Goal: Task Accomplishment & Management: Complete application form

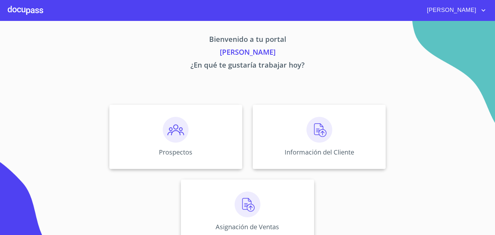
click at [170, 133] on img at bounding box center [176, 130] width 26 height 26
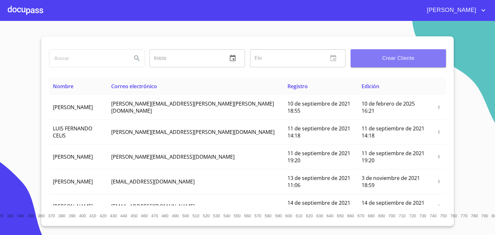
click at [406, 63] on button "Crear Cliente" at bounding box center [398, 58] width 95 height 18
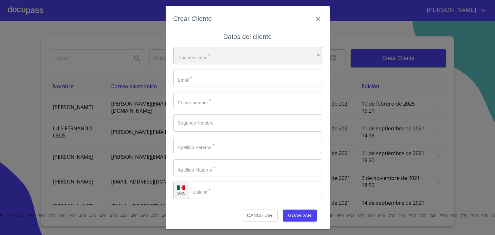
click at [262, 58] on div "​" at bounding box center [247, 55] width 149 height 17
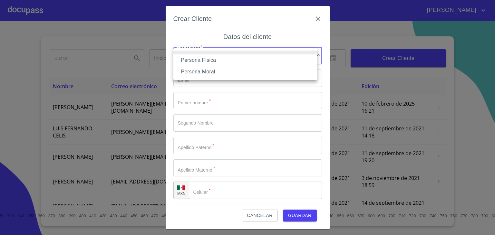
click at [210, 60] on li "Persona Física" at bounding box center [245, 60] width 144 height 12
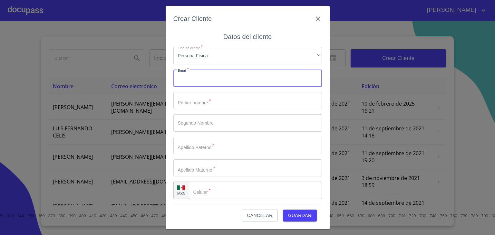
click at [213, 80] on input "Tipo de cliente   *" at bounding box center [247, 78] width 149 height 17
paste input "kevinalexjaime@gmail.com"
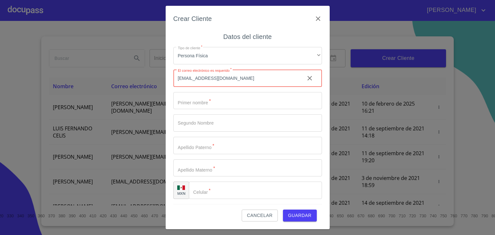
type input "kevinalexjaime@gmail.com"
click at [204, 100] on input "Tipo de cliente   *" at bounding box center [247, 100] width 149 height 17
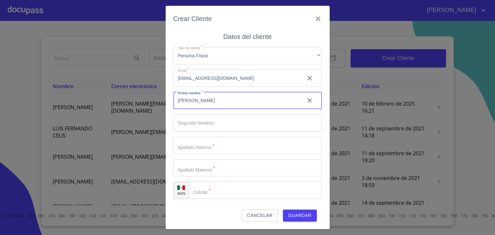
type input "[PERSON_NAME]"
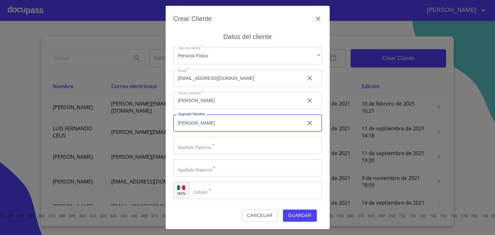
type input "[PERSON_NAME]"
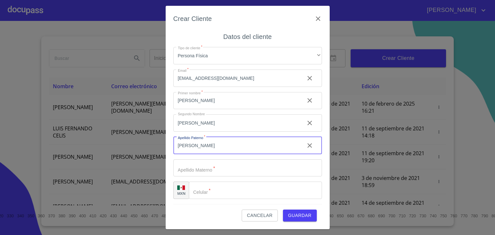
type input "[PERSON_NAME]"
click at [209, 170] on input "Tipo de cliente   *" at bounding box center [247, 168] width 149 height 17
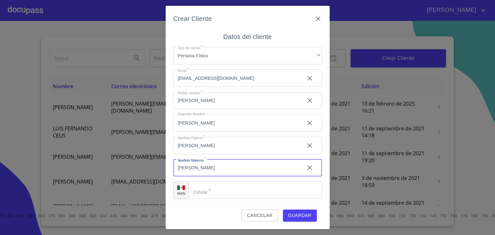
type input "[PERSON_NAME]"
click at [205, 192] on input "Tipo de cliente   *" at bounding box center [255, 190] width 133 height 17
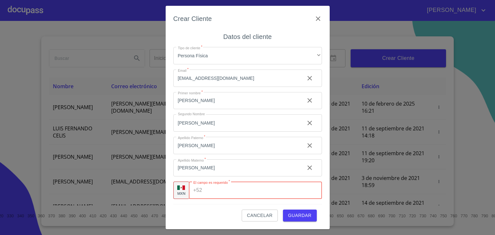
paste input "[PHONE_NUMBER]"
type input "[PHONE_NUMBER]"
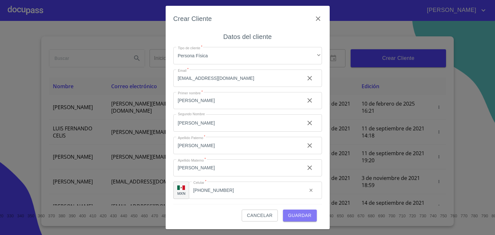
click at [301, 218] on span "Guardar" at bounding box center [300, 216] width 24 height 8
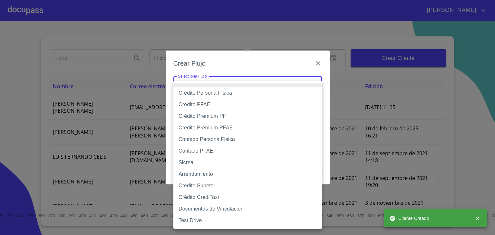
click at [253, 86] on body "VICTOR ANTONIO Inicio ​ Fin ​ Crear Cliente Nombre Correo electrónico Registro …" at bounding box center [247, 117] width 495 height 235
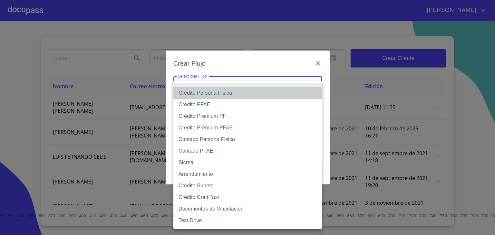
click at [216, 93] on li "Crédito Persona Física" at bounding box center [247, 93] width 149 height 12
type input "6009fb3c7d1714eb8809aa97"
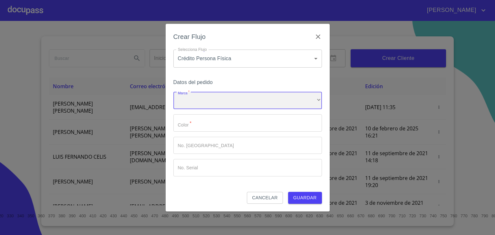
click at [220, 100] on div "​" at bounding box center [247, 100] width 149 height 17
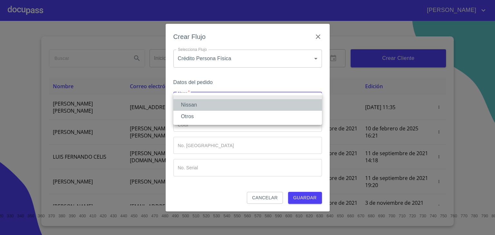
click at [192, 107] on li "Nissan" at bounding box center [247, 105] width 149 height 12
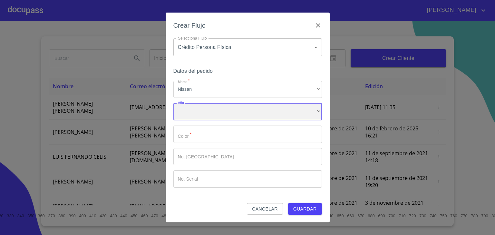
click at [210, 116] on div "​" at bounding box center [247, 111] width 149 height 17
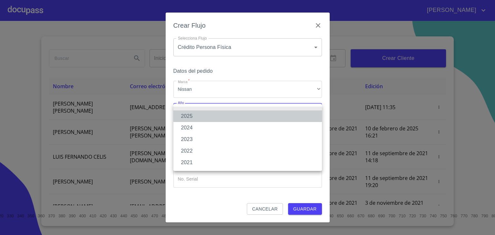
click at [191, 118] on li "2025" at bounding box center [247, 117] width 149 height 12
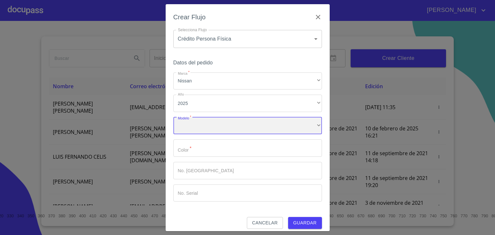
click at [208, 125] on div "​" at bounding box center [247, 125] width 149 height 17
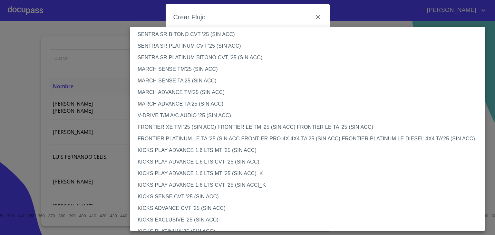
scroll to position [501, 0]
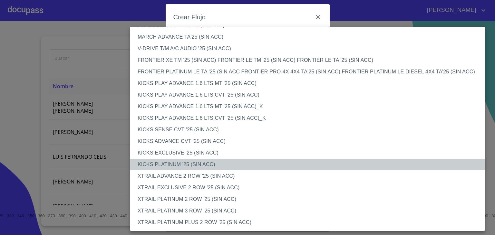
click at [171, 165] on li "KICKS PLATINUM '25 (SIN ACC)" at bounding box center [310, 165] width 360 height 12
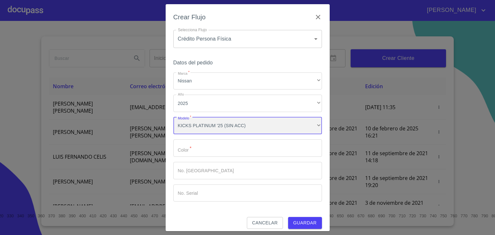
scroll to position [501, 0]
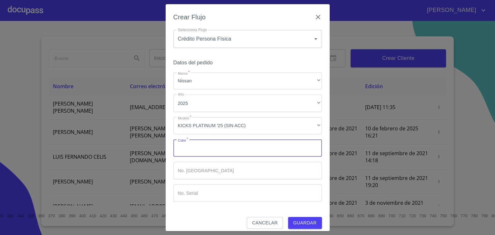
click at [201, 154] on input "Marca   *" at bounding box center [247, 148] width 149 height 17
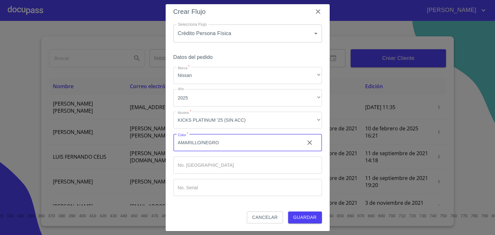
type input "AMARILLO/NEGRO"
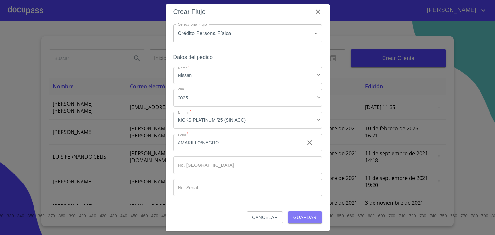
click at [301, 218] on span "Guardar" at bounding box center [305, 218] width 24 height 8
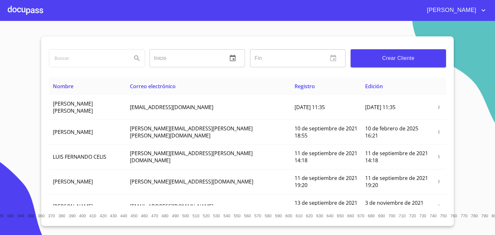
click at [28, 9] on div at bounding box center [25, 10] width 35 height 21
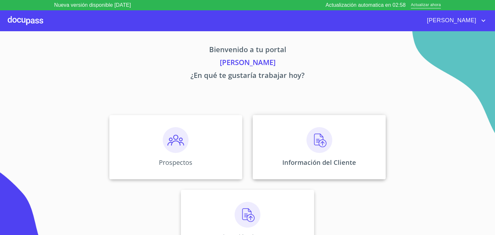
click at [311, 144] on img at bounding box center [320, 140] width 26 height 26
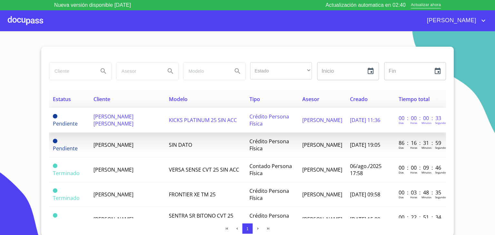
click at [101, 122] on span "[PERSON_NAME] [PERSON_NAME]" at bounding box center [114, 120] width 40 height 14
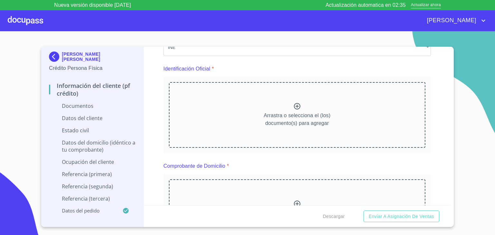
scroll to position [66, 0]
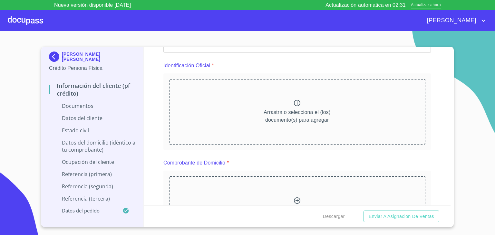
click at [294, 104] on icon at bounding box center [297, 103] width 6 height 6
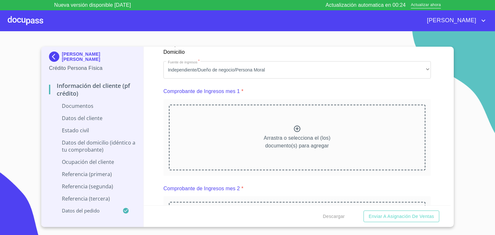
scroll to position [620, 0]
click at [294, 125] on icon at bounding box center [297, 128] width 6 height 6
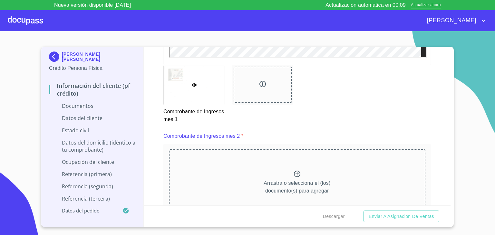
scroll to position [856, 0]
click at [283, 176] on div "Arrastra o selecciona el (los) documento(s) para agregar" at bounding box center [297, 183] width 257 height 66
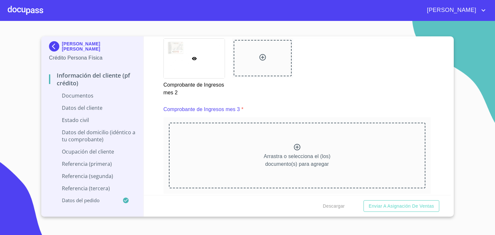
scroll to position [1157, 0]
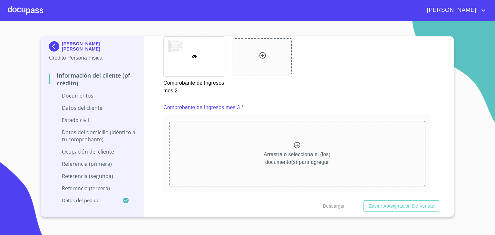
click at [297, 146] on icon at bounding box center [297, 146] width 8 height 8
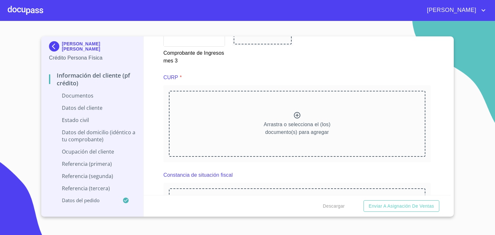
scroll to position [1487, 0]
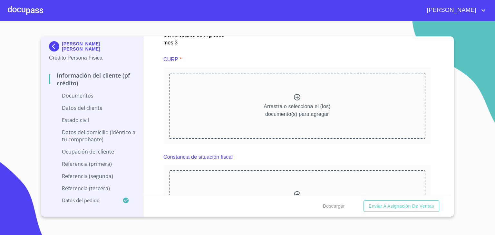
click at [298, 97] on icon at bounding box center [297, 98] width 8 height 8
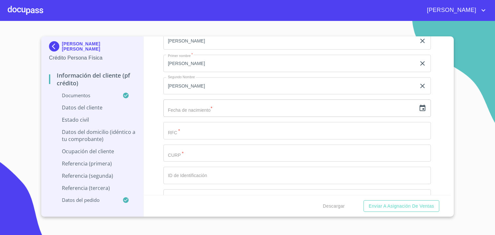
scroll to position [1937, 0]
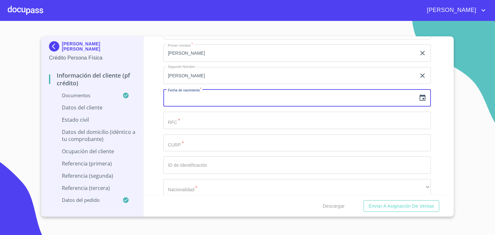
click at [256, 98] on input "text" at bounding box center [289, 97] width 253 height 17
click at [252, 95] on input "text" at bounding box center [289, 97] width 253 height 17
click at [239, 95] on input "text" at bounding box center [289, 97] width 253 height 17
click at [170, 94] on input "text" at bounding box center [289, 97] width 253 height 17
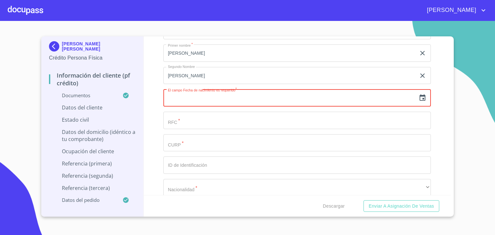
click at [288, 94] on input "text" at bounding box center [289, 97] width 253 height 17
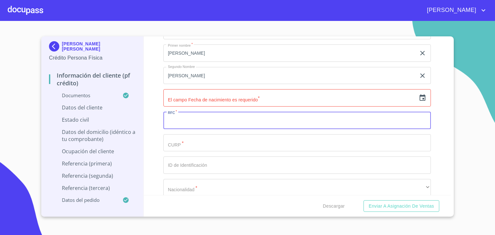
click at [191, 121] on input "Documento de identificación.   *" at bounding box center [297, 120] width 268 height 17
paste input "JAHK020420"
type input "JAHK020420QB6"
click at [189, 142] on input "Documento de identificación.   *" at bounding box center [297, 142] width 268 height 17
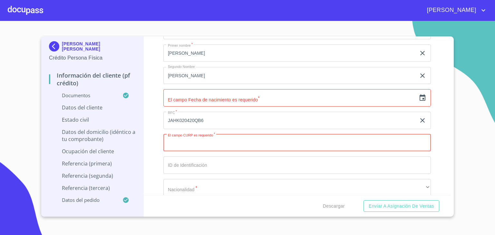
paste input "JAHK020420HSLMRVA3"
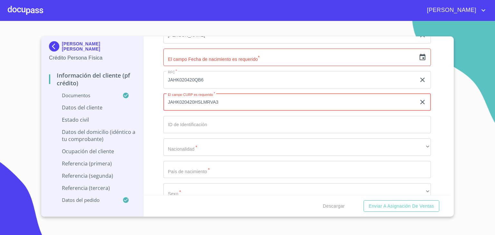
type input "JAHK020420HSLMRVA3"
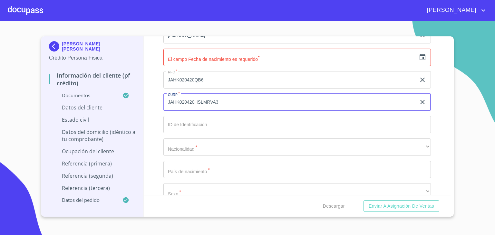
click at [185, 58] on input "text" at bounding box center [289, 57] width 253 height 17
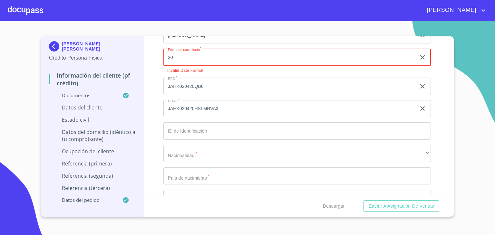
type input "20"
click at [419, 54] on icon "button" at bounding box center [423, 58] width 8 height 8
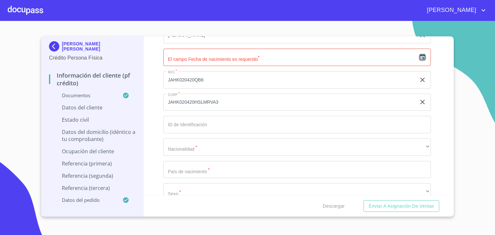
click at [419, 54] on icon "button" at bounding box center [423, 58] width 8 height 8
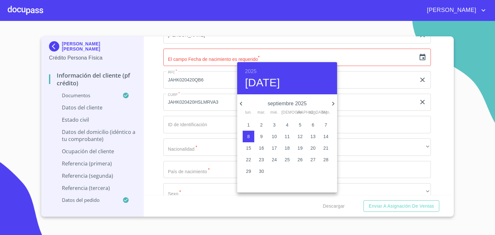
click at [253, 68] on h6 "2025" at bounding box center [251, 71] width 12 height 9
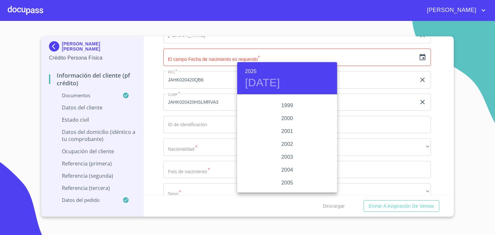
scroll to position [950, 0]
click at [288, 144] on div "2002" at bounding box center [287, 145] width 100 height 13
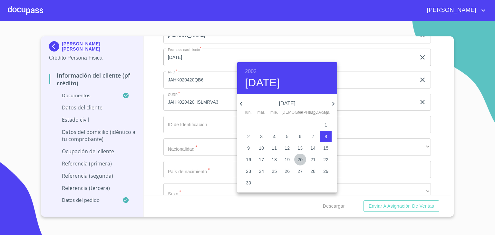
click at [299, 158] on p "20" at bounding box center [300, 160] width 5 height 6
click at [280, 82] on h4 "[DATE]" at bounding box center [262, 83] width 35 height 14
click at [241, 104] on icon "button" at bounding box center [241, 104] width 2 height 4
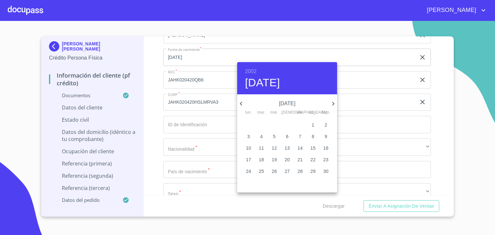
click at [241, 104] on icon "button" at bounding box center [241, 104] width 2 height 4
click at [333, 103] on icon "button" at bounding box center [334, 104] width 8 height 8
click at [312, 148] on p "20" at bounding box center [313, 148] width 5 height 6
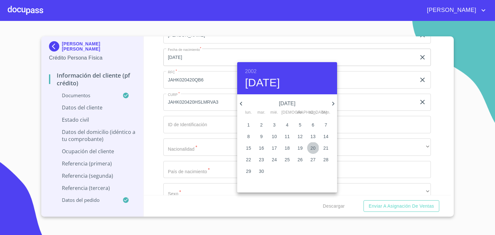
type input "20 de abr. de 2002"
click at [313, 147] on p "20" at bounding box center [313, 148] width 5 height 6
click at [148, 91] on div at bounding box center [247, 117] width 495 height 235
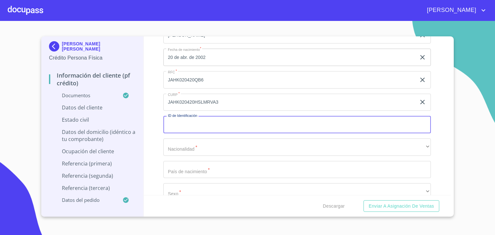
click at [195, 121] on input "Documento de identificación.   *" at bounding box center [297, 124] width 268 height 17
click at [179, 121] on input "Documento de identificación.   *" at bounding box center [297, 124] width 268 height 17
type input "2443659786"
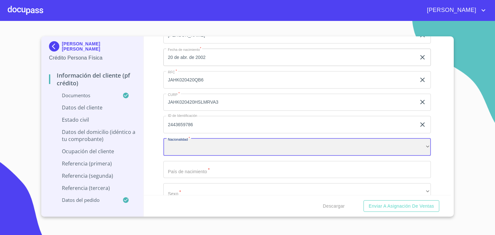
click at [196, 141] on div "​" at bounding box center [297, 147] width 268 height 17
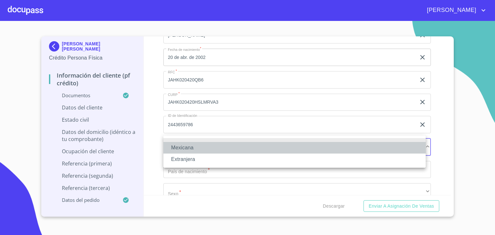
click at [184, 148] on li "Mexicana" at bounding box center [294, 148] width 262 height 12
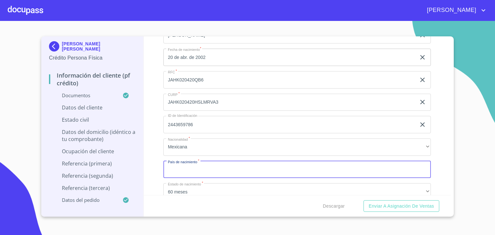
click at [191, 167] on input "Documento de identificación.   *" at bounding box center [297, 169] width 268 height 17
type input "[GEOGRAPHIC_DATA]"
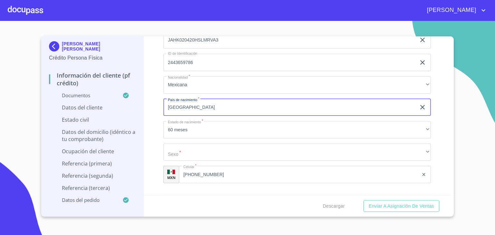
scroll to position [2044, 0]
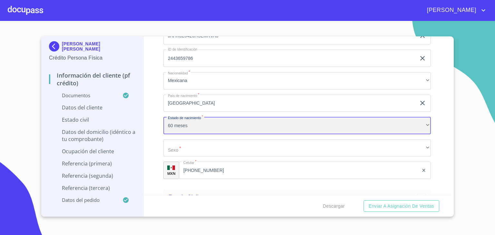
click at [187, 122] on div "60 meses" at bounding box center [297, 125] width 268 height 17
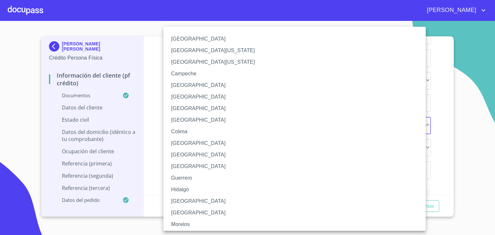
scroll to position [176, 0]
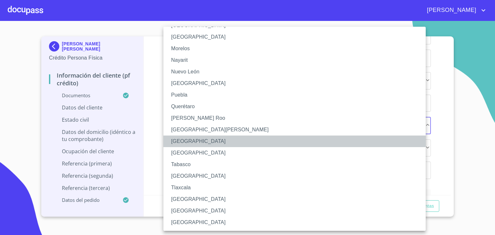
click at [187, 141] on li "[GEOGRAPHIC_DATA]" at bounding box center [296, 142] width 267 height 12
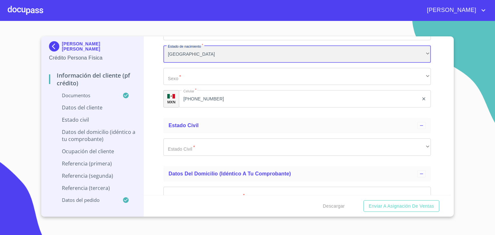
scroll to position [2120, 0]
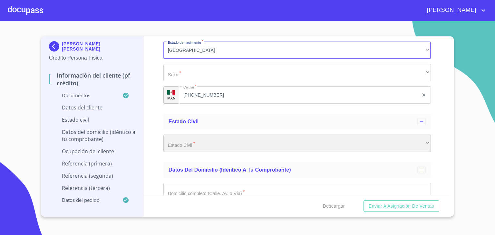
click at [215, 142] on div "​" at bounding box center [297, 143] width 268 height 17
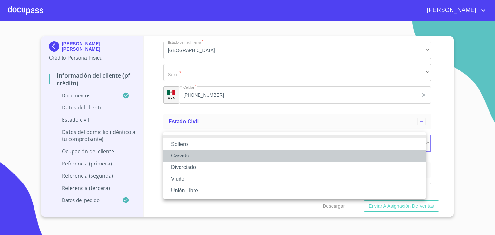
click at [184, 156] on li "Casado" at bounding box center [294, 156] width 262 height 12
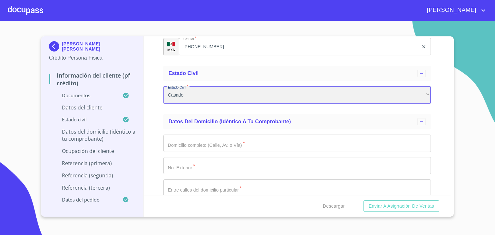
scroll to position [2171, 0]
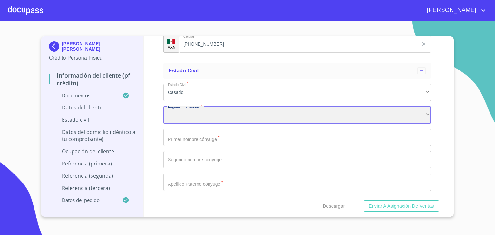
click at [221, 109] on div "​" at bounding box center [297, 114] width 268 height 17
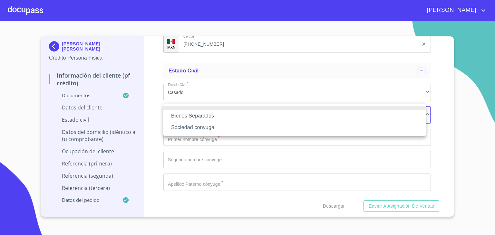
click at [202, 91] on div at bounding box center [247, 117] width 495 height 235
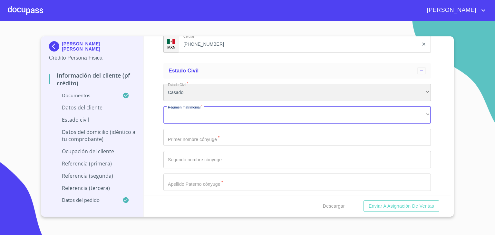
click at [202, 91] on div "Casado" at bounding box center [297, 92] width 268 height 17
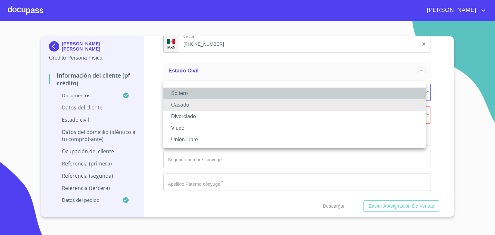
click at [180, 94] on li "Soltero" at bounding box center [294, 94] width 262 height 12
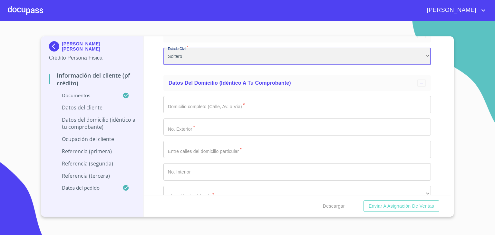
scroll to position [2208, 0]
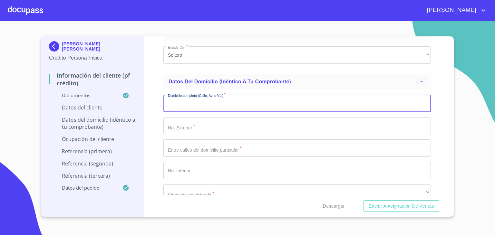
click at [215, 101] on input "Documento de identificación.   *" at bounding box center [297, 103] width 268 height 17
type input "MIRASOL"
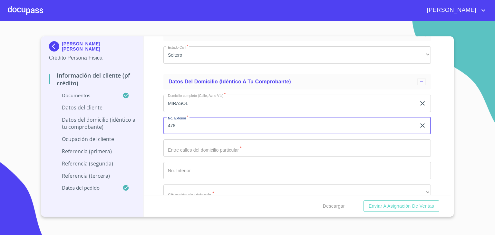
type input "478"
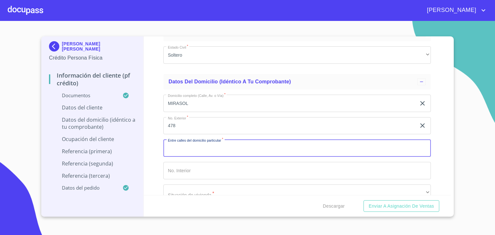
click at [210, 145] on input "Documento de identificación.   *" at bounding box center [297, 148] width 268 height 17
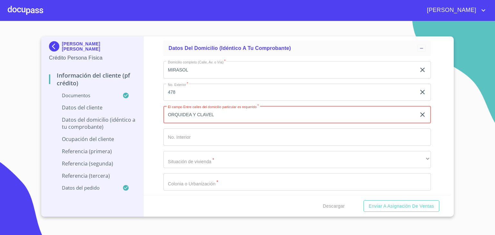
scroll to position [2242, 0]
type input "ORQUIDEA Y CLAVEL"
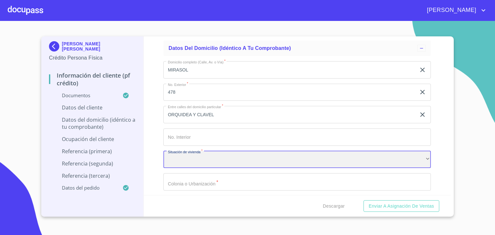
click at [199, 156] on div "​" at bounding box center [297, 159] width 268 height 17
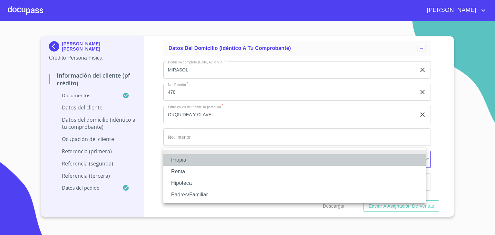
click at [184, 159] on li "Propia" at bounding box center [294, 160] width 262 height 12
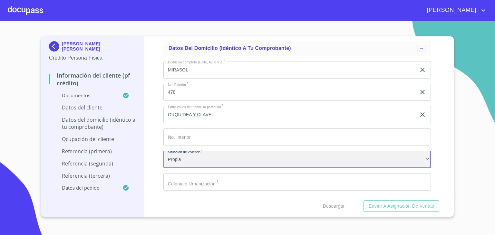
scroll to position [2277, 0]
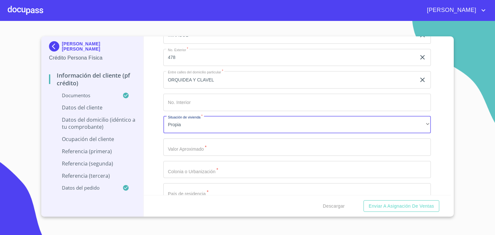
click at [197, 142] on input "Documento de identificación.   *" at bounding box center [297, 147] width 268 height 17
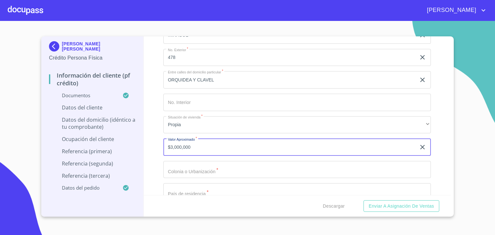
type input "$3,000,000"
click at [364, 201] on button "Enviar a Asignación de Ventas" at bounding box center [402, 207] width 76 height 12
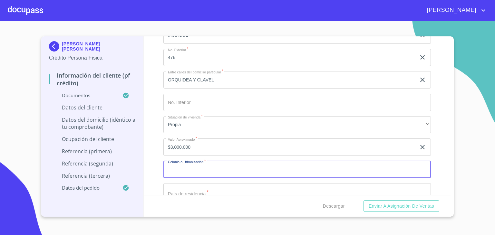
scroll to position [2306, 0]
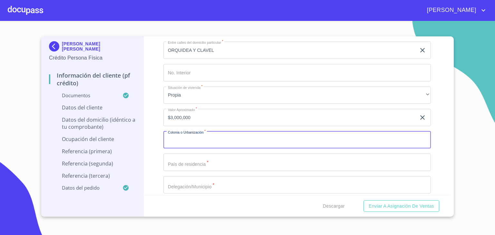
click at [198, 135] on input "Documento de identificación.   *" at bounding box center [297, 140] width 268 height 17
type input "EL ORGANO"
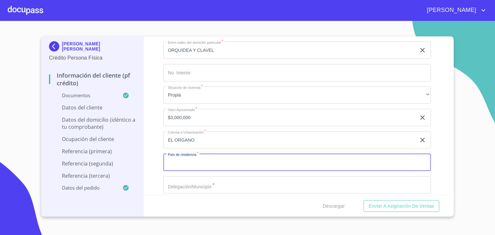
click at [195, 158] on input "Documento de identificación.   *" at bounding box center [297, 162] width 268 height 17
type input "[GEOGRAPHIC_DATA]"
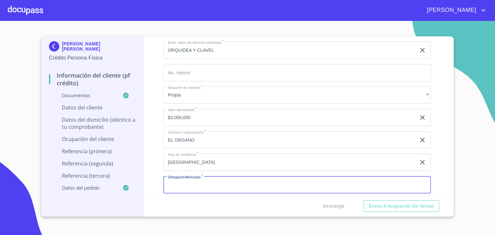
click at [186, 180] on input "Documento de identificación.   *" at bounding box center [297, 184] width 268 height 17
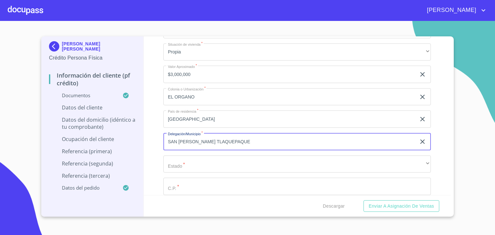
scroll to position [2351, 0]
type input "SAN [PERSON_NAME] TLAQUEPAQUE"
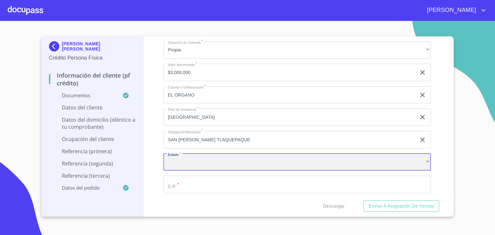
click at [228, 162] on div "​" at bounding box center [297, 162] width 268 height 17
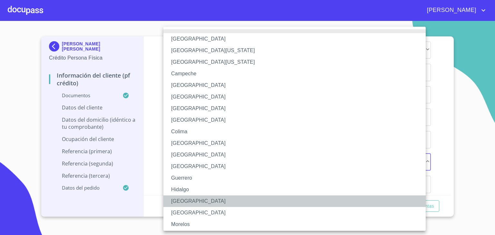
click at [177, 200] on li "[GEOGRAPHIC_DATA]" at bounding box center [296, 202] width 267 height 12
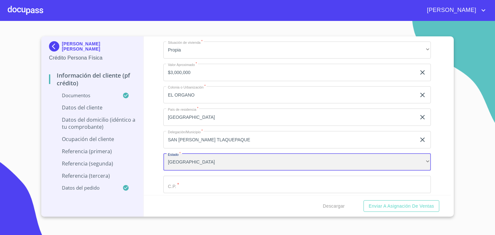
scroll to position [2408, 0]
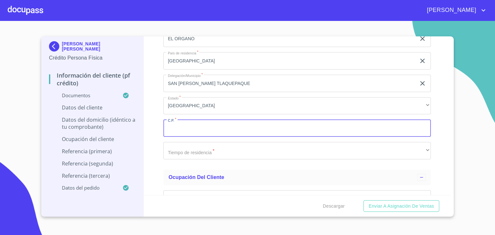
click at [206, 124] on input "Documento de identificación.   *" at bounding box center [297, 128] width 268 height 17
type input "45588"
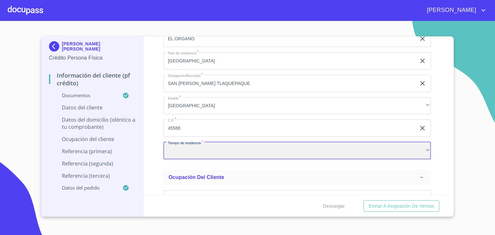
click at [210, 149] on div "​" at bounding box center [297, 150] width 268 height 17
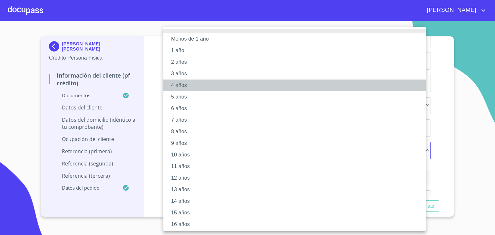
click at [181, 86] on li "4 años" at bounding box center [296, 86] width 267 height 12
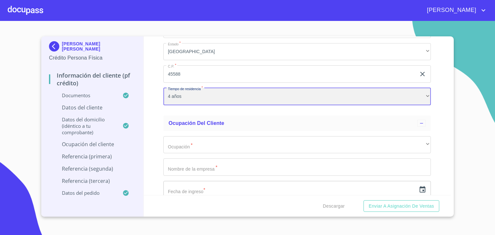
scroll to position [2505, 0]
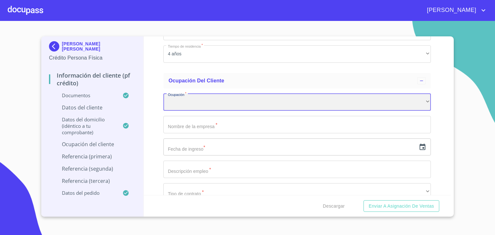
click at [218, 98] on div "​" at bounding box center [297, 102] width 268 height 17
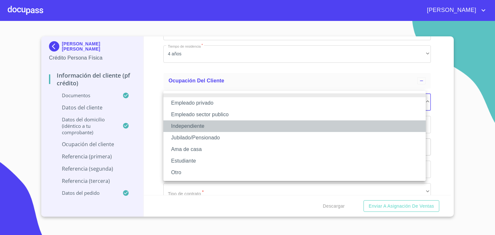
click at [194, 126] on li "Independiente" at bounding box center [294, 127] width 262 height 12
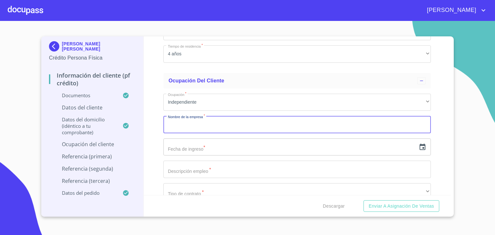
click at [213, 123] on input "Documento de identificación.   *" at bounding box center [297, 124] width 268 height 17
type input "H"
type input "[PERSON_NAME] [PERSON_NAME]"
click at [201, 147] on input "text" at bounding box center [289, 147] width 253 height 17
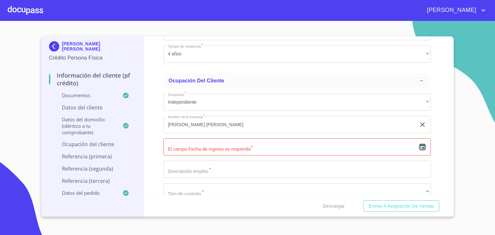
click at [419, 144] on icon "button" at bounding box center [423, 148] width 8 height 8
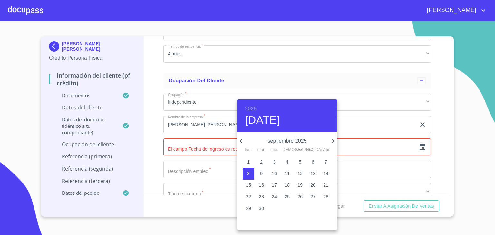
click at [363, 93] on div at bounding box center [247, 117] width 495 height 235
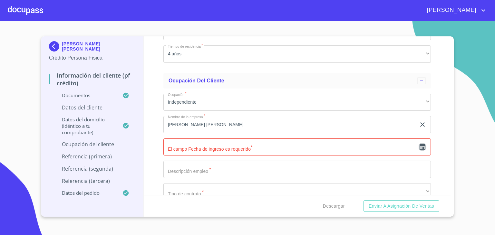
click at [420, 144] on icon "button" at bounding box center [423, 147] width 6 height 6
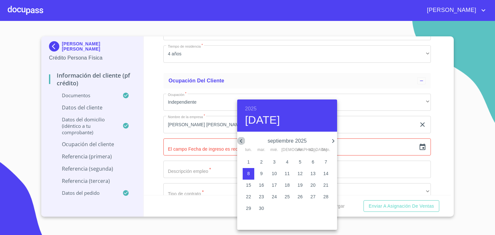
click at [242, 141] on icon "button" at bounding box center [241, 141] width 8 height 8
click at [251, 108] on h6 "2025" at bounding box center [251, 108] width 12 height 9
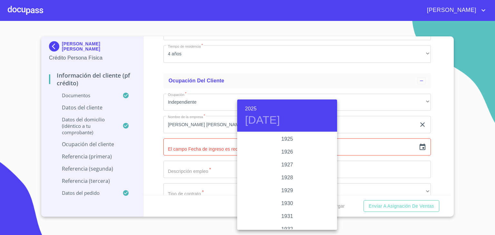
scroll to position [1251, 0]
click at [285, 165] on div "2024" at bounding box center [287, 165] width 100 height 13
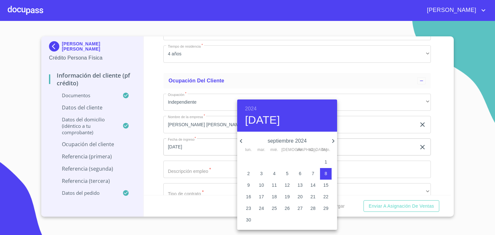
click at [311, 174] on span "7" at bounding box center [313, 174] width 12 height 6
type input "[DATE]"
click at [314, 176] on p "7" at bounding box center [313, 174] width 3 height 6
click at [365, 147] on div at bounding box center [247, 117] width 495 height 235
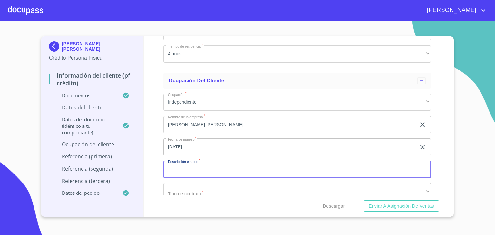
click at [350, 164] on input "Documento de identificación.   *" at bounding box center [297, 169] width 268 height 17
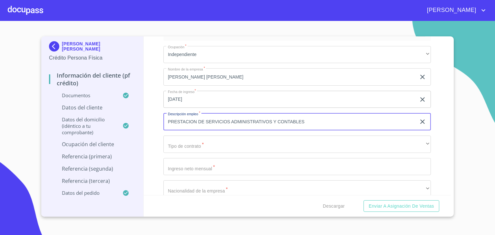
scroll to position [2554, 0]
type input "PRESTACION DE SERVICIOS ADMINISTRATIVOS Y CONTABLES"
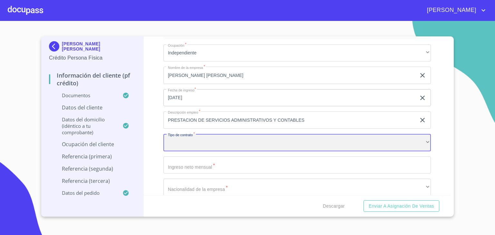
click at [232, 138] on div "​" at bounding box center [297, 142] width 268 height 17
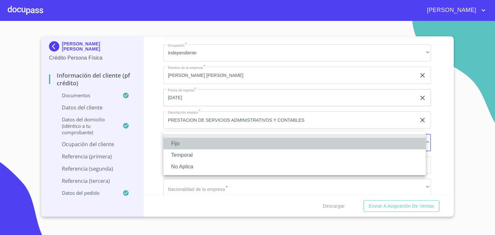
click at [174, 143] on li "Fijo" at bounding box center [294, 144] width 262 height 12
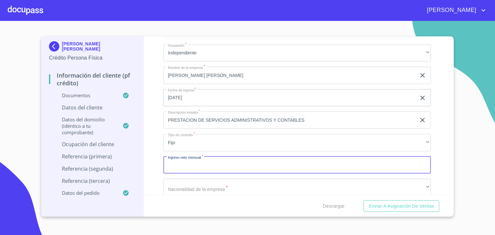
click at [208, 164] on input "Documento de identificación.   *" at bounding box center [297, 165] width 268 height 17
type input "40000"
click at [364, 201] on button "Enviar a Asignación de Ventas" at bounding box center [402, 207] width 76 height 12
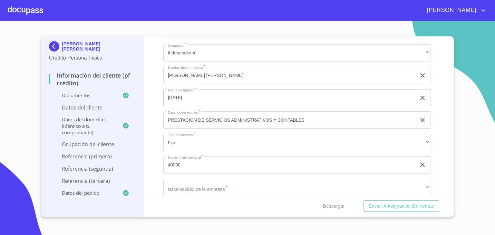
scroll to position [2597, 0]
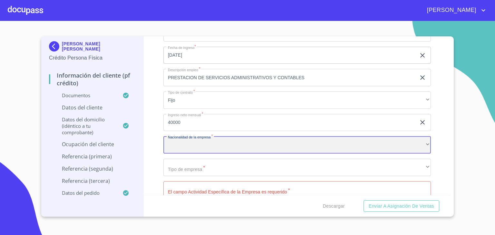
click at [218, 142] on div "​" at bounding box center [297, 144] width 268 height 17
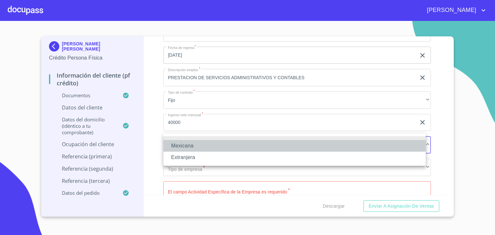
click at [190, 146] on li "Mexicana" at bounding box center [294, 146] width 262 height 12
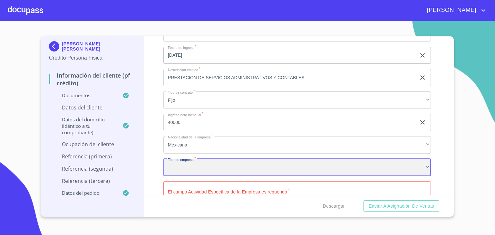
click at [203, 165] on div "​" at bounding box center [297, 167] width 268 height 17
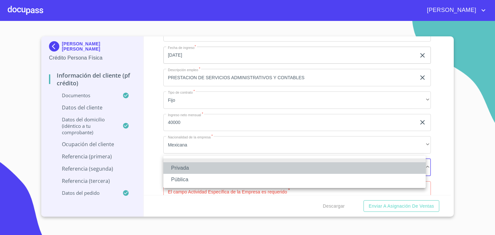
click at [184, 166] on li "Privada" at bounding box center [294, 169] width 262 height 12
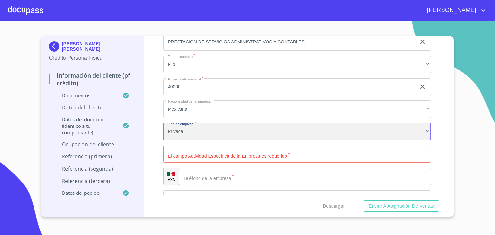
scroll to position [2644, 0]
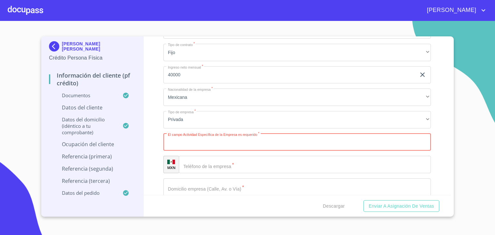
click at [286, 140] on input "Documento de identificación.   *" at bounding box center [297, 142] width 268 height 17
click at [184, 138] on input "Documento de identificación.   *" at bounding box center [297, 142] width 268 height 17
paste input "servicios de logística, comercio exterior y aduana"
type input "servicios de logística, comercio exterior y aduana"
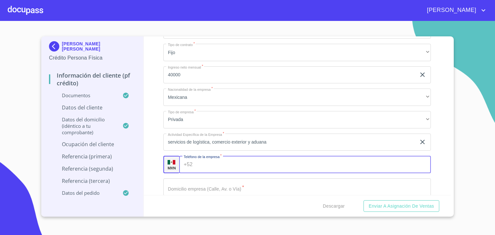
click at [205, 165] on input "Documento de identificación.   *" at bounding box center [313, 164] width 236 height 17
click at [220, 161] on input "Documento de identificación.   *" at bounding box center [313, 164] width 236 height 17
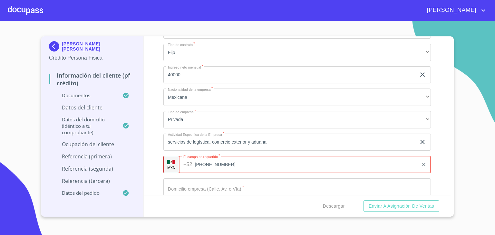
type input "[PHONE_NUMBER]"
click at [197, 186] on input "Documento de identificación.   *" at bounding box center [297, 187] width 268 height 17
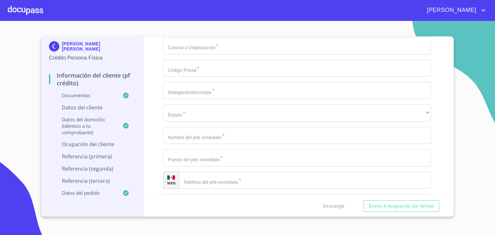
scroll to position [2854, 0]
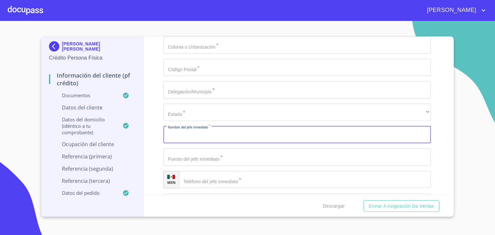
click at [211, 129] on input "Documento de identificación.   *" at bounding box center [297, 134] width 268 height 17
click at [195, 133] on input "Documento de identificación.   *" at bounding box center [297, 134] width 268 height 17
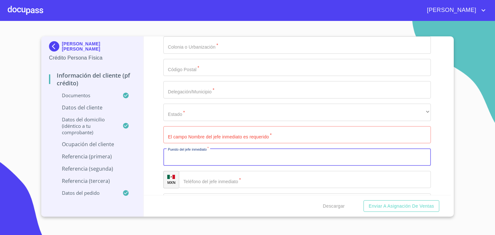
click at [216, 155] on input "Documento de identificación.   *" at bounding box center [297, 157] width 268 height 17
type input "GERENTE ADMINISTRATIVO"
click at [222, 176] on input "Documento de identificación.   *" at bounding box center [305, 179] width 252 height 17
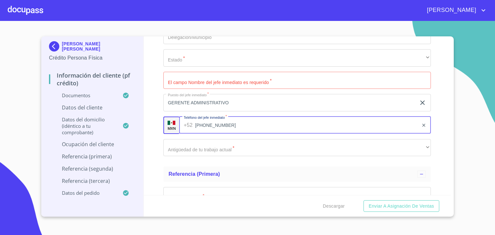
scroll to position [2909, 0]
type input "[PHONE_NUMBER]"
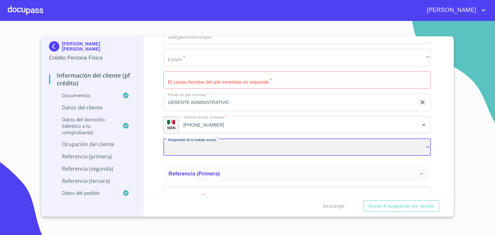
click at [222, 142] on div "​" at bounding box center [297, 147] width 268 height 17
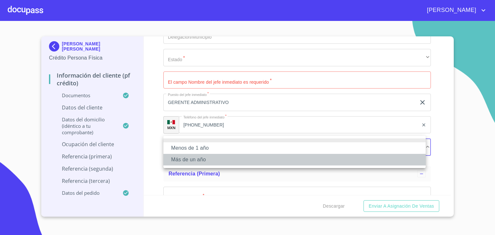
click at [197, 160] on li "Más de un año" at bounding box center [294, 160] width 262 height 12
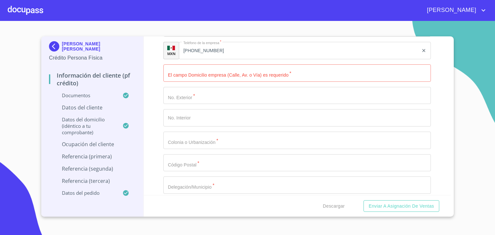
scroll to position [2757, 0]
click at [266, 73] on input "Documento de identificación.   *" at bounding box center [297, 73] width 268 height 17
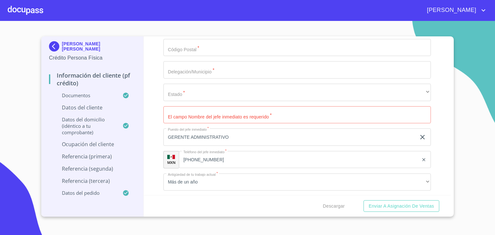
scroll to position [2880, 0]
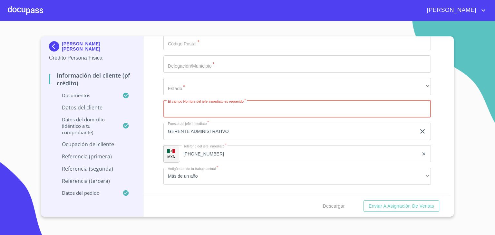
click at [256, 105] on input "Documento de identificación.   *" at bounding box center [297, 109] width 268 height 17
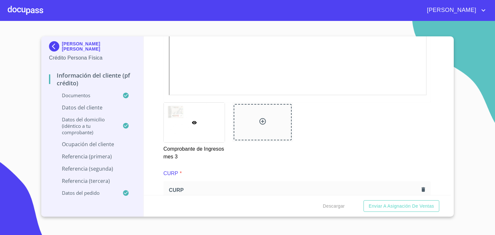
scroll to position [1416, 0]
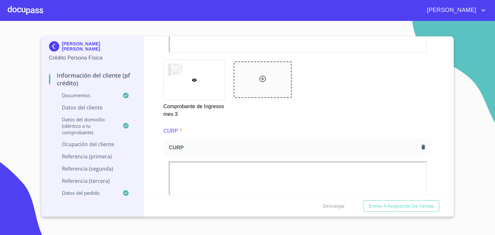
type input "[PERSON_NAME]"
click at [95, 107] on p "Datos del cliente" at bounding box center [92, 107] width 87 height 7
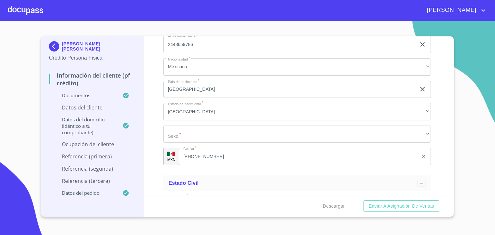
scroll to position [2091, 0]
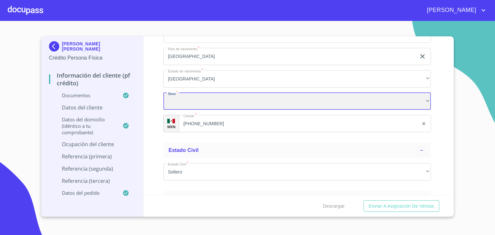
click at [236, 97] on div "​" at bounding box center [297, 101] width 268 height 17
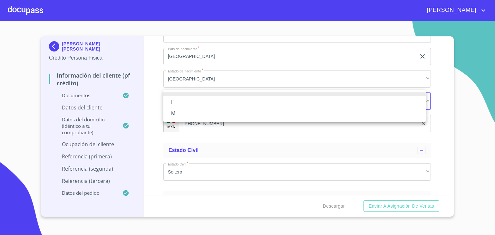
click at [176, 112] on li "M" at bounding box center [294, 114] width 262 height 12
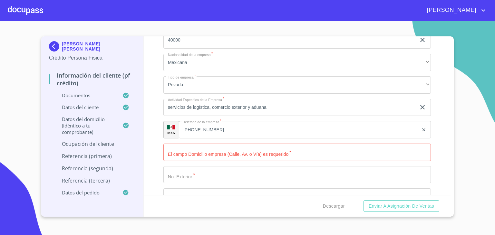
scroll to position [2679, 0]
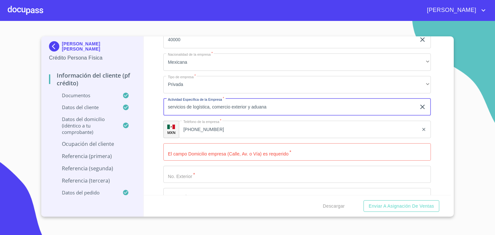
drag, startPoint x: 270, startPoint y: 100, endPoint x: 154, endPoint y: 100, distance: 115.8
click at [154, 100] on div "Información del cliente (PF crédito) Documentos Documento de identificación.   …" at bounding box center [297, 115] width 307 height 159
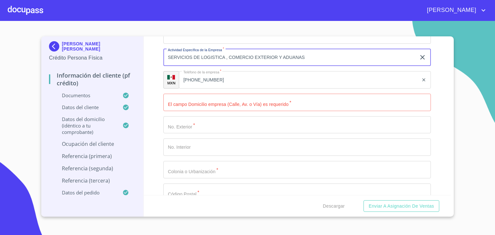
type input "SERVICIOS DE LOGISTICA , COMERCIO EXTERIOR Y ADUANAS"
click at [275, 98] on input "Documento de identificación.   *" at bounding box center [297, 102] width 268 height 17
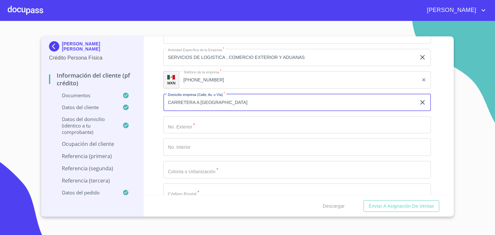
type input "CARRETERA A [GEOGRAPHIC_DATA]"
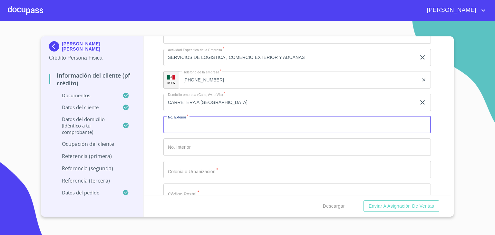
click at [203, 122] on input "Documento de identificación.   *" at bounding box center [297, 124] width 268 height 17
type input "7961"
click at [209, 145] on input "Documento de identificación.   *" at bounding box center [297, 147] width 268 height 17
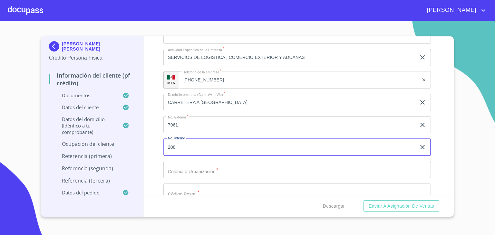
type input "208"
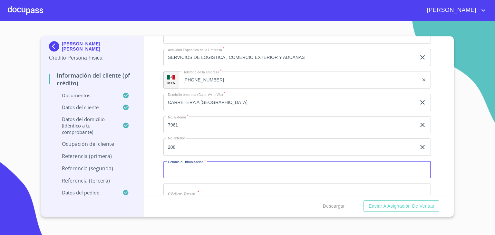
click at [204, 167] on input "Documento de identificación.   *" at bounding box center [297, 169] width 268 height 17
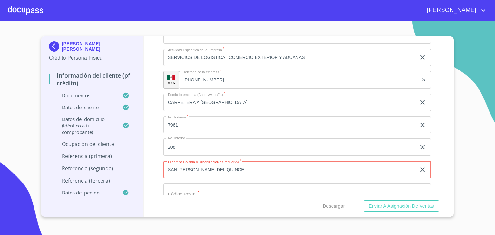
type input "SAN [PERSON_NAME] DEL QUINCE"
click at [215, 187] on input "Documento de identificación.   *" at bounding box center [297, 192] width 268 height 17
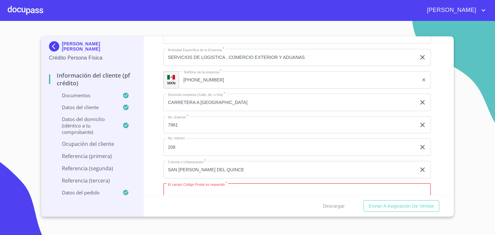
click at [229, 188] on input "Documento de identificación.   *" at bounding box center [297, 192] width 268 height 17
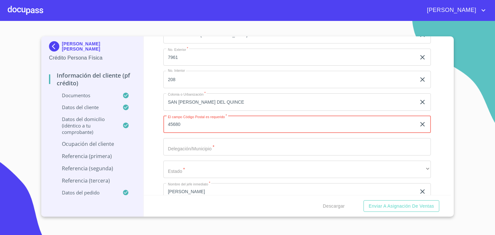
scroll to position [2799, 0]
type input "45680"
click at [222, 141] on input "Documento de identificación.   *" at bounding box center [297, 144] width 268 height 17
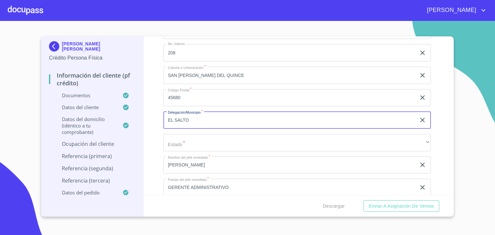
scroll to position [2826, 0]
type input "EL SALTO"
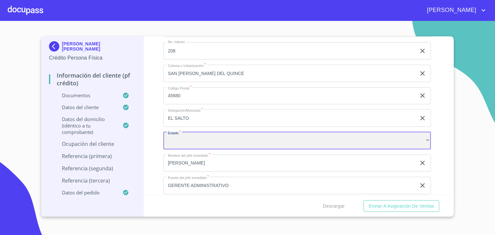
click at [203, 137] on div "​" at bounding box center [297, 140] width 268 height 17
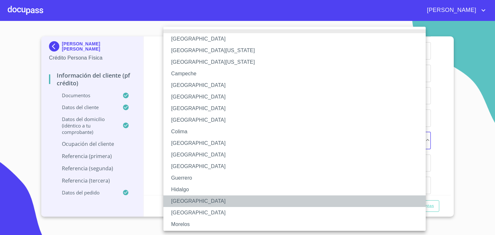
click at [181, 201] on li "[GEOGRAPHIC_DATA]" at bounding box center [296, 202] width 267 height 12
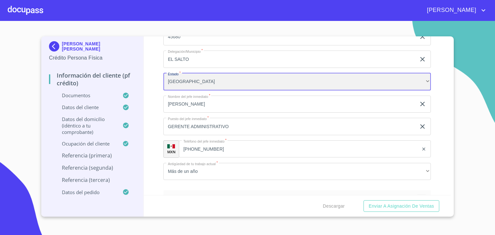
scroll to position [2884, 0]
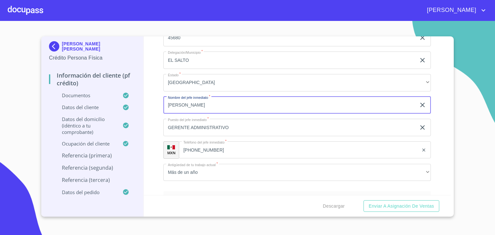
click at [211, 101] on input "[PERSON_NAME]" at bounding box center [289, 105] width 253 height 17
type input "[PERSON_NAME]"
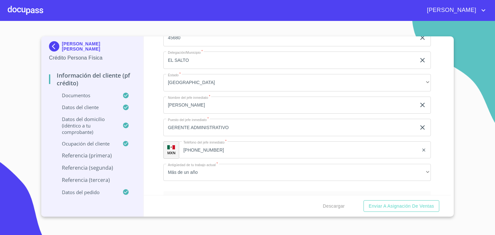
click at [12, 94] on section "[PERSON_NAME] [PERSON_NAME] Crédito Persona Física Información del cliente (PF …" at bounding box center [247, 128] width 495 height 214
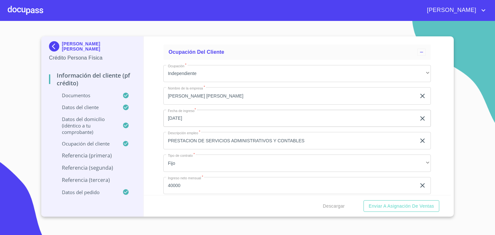
scroll to position [2534, 0]
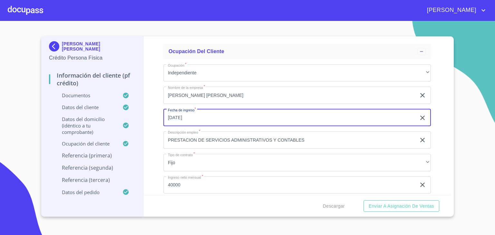
click at [209, 113] on input "[DATE]" at bounding box center [290, 117] width 255 height 17
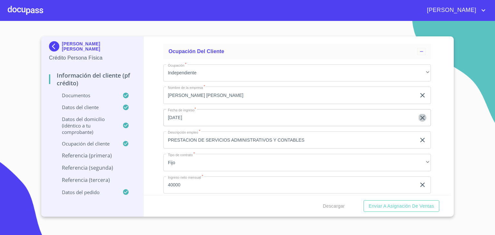
click at [419, 114] on icon "button" at bounding box center [423, 118] width 8 height 8
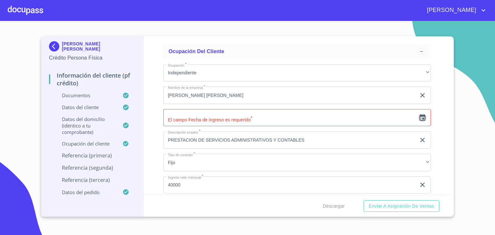
click at [419, 116] on icon "button" at bounding box center [423, 118] width 8 height 8
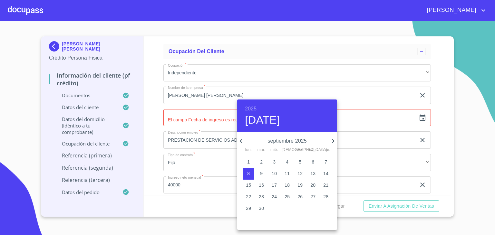
click at [240, 141] on icon "button" at bounding box center [241, 141] width 2 height 4
click at [251, 110] on h6 "2025" at bounding box center [251, 108] width 12 height 9
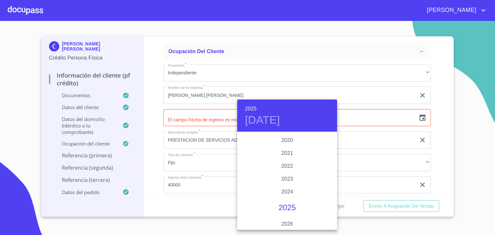
scroll to position [1220, 0]
click at [290, 144] on div "2020" at bounding box center [287, 144] width 100 height 13
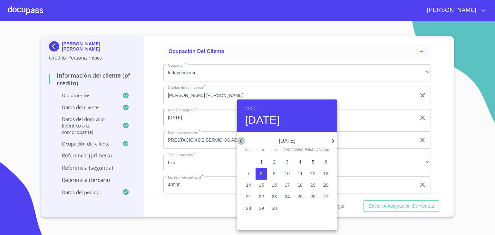
click at [241, 142] on icon "button" at bounding box center [241, 141] width 2 height 4
click at [240, 141] on icon "button" at bounding box center [241, 141] width 8 height 8
click at [242, 142] on icon "button" at bounding box center [241, 141] width 8 height 8
click at [288, 162] on p "4" at bounding box center [287, 162] width 3 height 6
type input "4 de jun. de 2020"
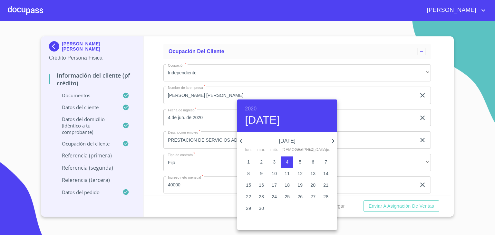
click at [432, 117] on div at bounding box center [247, 117] width 495 height 235
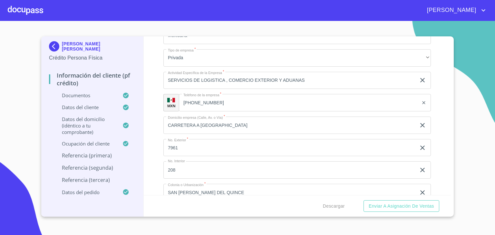
scroll to position [2711, 0]
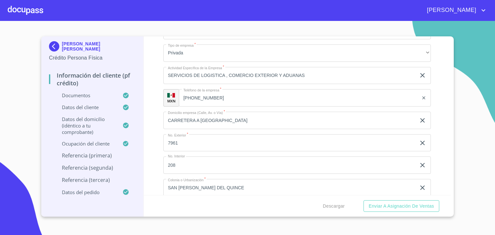
click at [224, 98] on input "[PHONE_NUMBER]" at bounding box center [299, 97] width 240 height 17
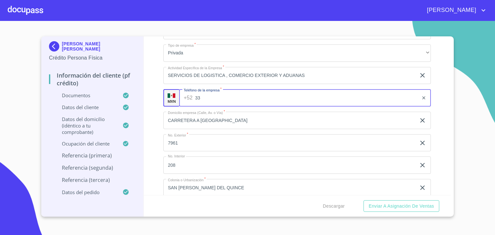
type input "3"
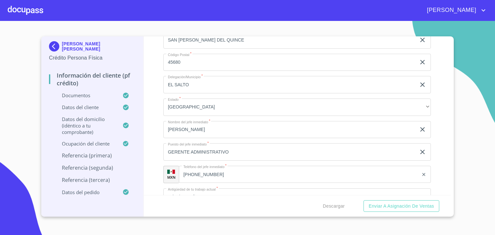
scroll to position [2867, 0]
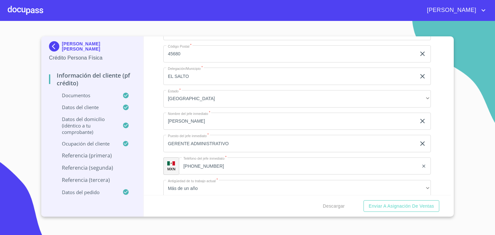
type input "[PHONE_NUMBER]"
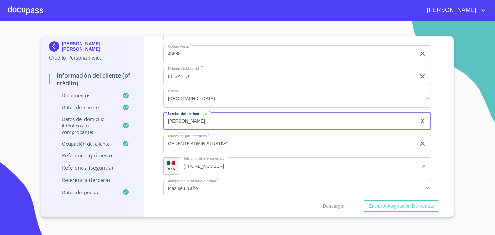
click at [228, 114] on input "[PERSON_NAME]" at bounding box center [289, 121] width 253 height 17
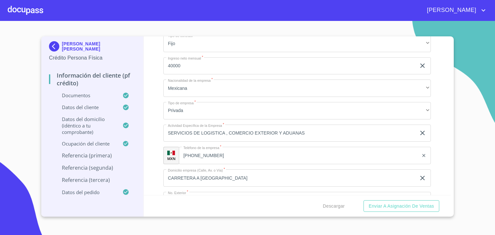
scroll to position [2654, 0]
type input "[PERSON_NAME]"
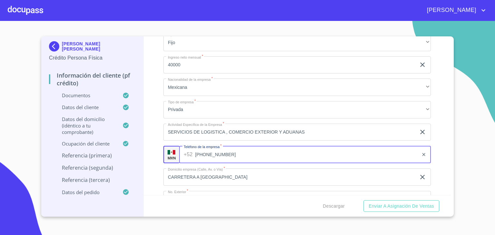
click at [223, 154] on input "[PHONE_NUMBER]" at bounding box center [306, 154] width 223 height 17
click at [226, 151] on input "[PHONE_NUMBER]" at bounding box center [306, 154] width 223 height 17
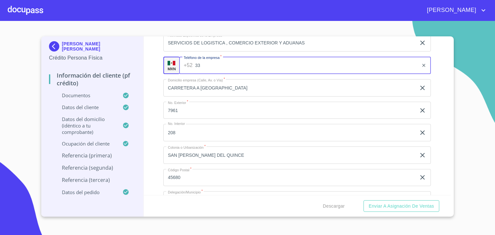
scroll to position [2744, 0]
click at [221, 64] on input "33" at bounding box center [306, 65] width 223 height 17
click at [223, 64] on input "33" at bounding box center [306, 65] width 223 height 17
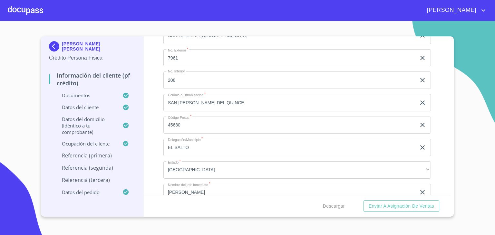
scroll to position [2764, 0]
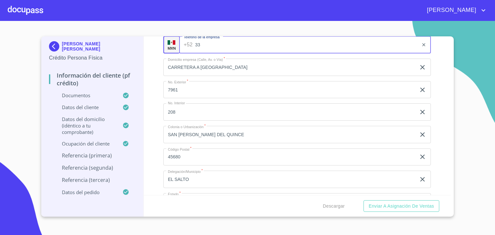
type input "33"
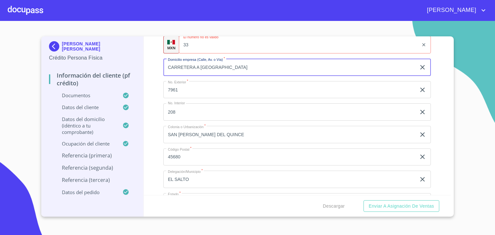
click at [235, 64] on input "CARRETERA A [GEOGRAPHIC_DATA]" at bounding box center [289, 67] width 253 height 17
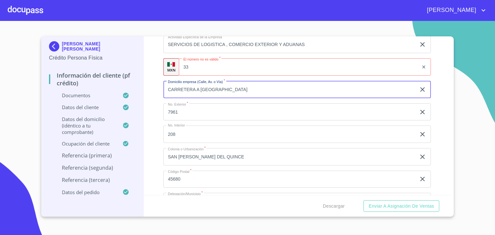
scroll to position [2744, 0]
type input "CARRETERA A [GEOGRAPHIC_DATA]"
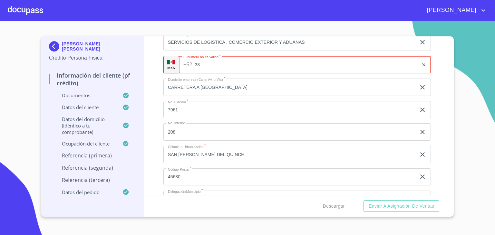
click at [237, 62] on input "33" at bounding box center [307, 64] width 224 height 17
click at [233, 62] on input "33" at bounding box center [307, 64] width 224 height 17
type input "3"
type input "[PHONE_NUMBER]"
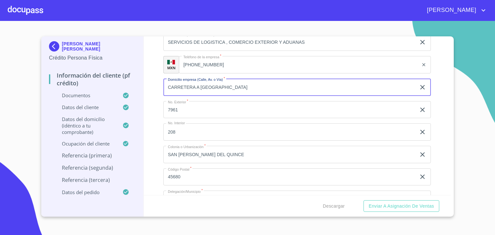
click at [233, 79] on input "CARRETERA A [GEOGRAPHIC_DATA]" at bounding box center [289, 87] width 253 height 17
type input "C"
click at [211, 83] on input "Documento de identificación.   *" at bounding box center [297, 87] width 268 height 17
click at [215, 83] on input "Documento de identificación.   *" at bounding box center [297, 87] width 268 height 17
click at [206, 84] on input "Documento de identificación.   *" at bounding box center [297, 87] width 268 height 17
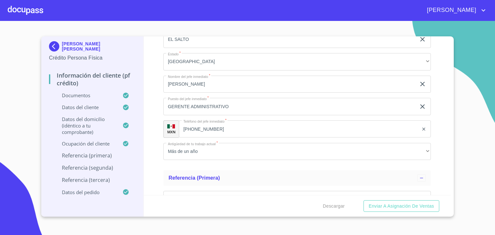
scroll to position [2905, 0]
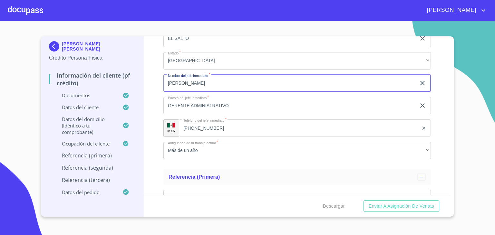
click at [235, 77] on input "[PERSON_NAME]" at bounding box center [289, 83] width 253 height 17
type input "A"
click at [191, 80] on input "[PERSON_NAME]" at bounding box center [289, 83] width 253 height 17
click at [237, 79] on input "[PERSON_NAME]" at bounding box center [289, 83] width 253 height 17
type input "[PERSON_NAME]"
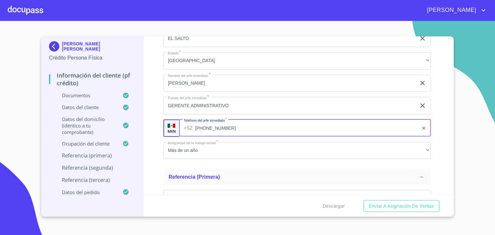
click at [239, 124] on input "[PHONE_NUMBER]" at bounding box center [306, 128] width 223 height 17
click at [232, 124] on input "[PHONE_NUMBER]" at bounding box center [306, 128] width 223 height 17
type input "3"
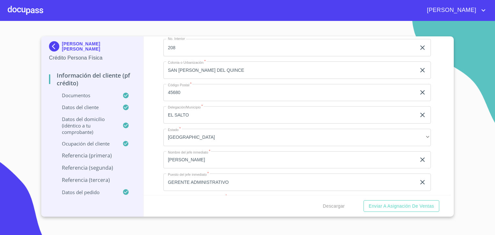
scroll to position [2845, 0]
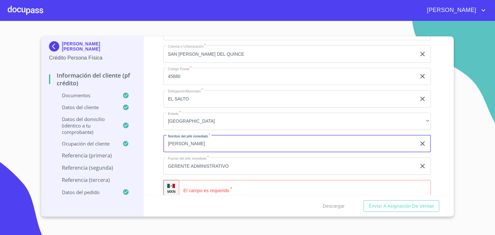
click at [246, 140] on input "[PERSON_NAME]" at bounding box center [289, 143] width 253 height 17
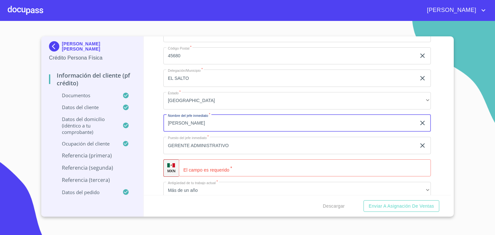
scroll to position [2886, 0]
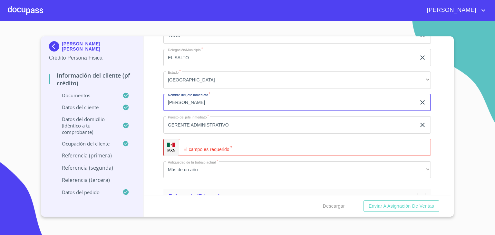
type input "[PERSON_NAME]"
click at [252, 148] on input "Documento de identificación.   *" at bounding box center [305, 147] width 252 height 17
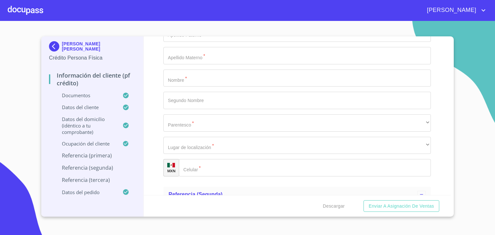
scroll to position [3078, 0]
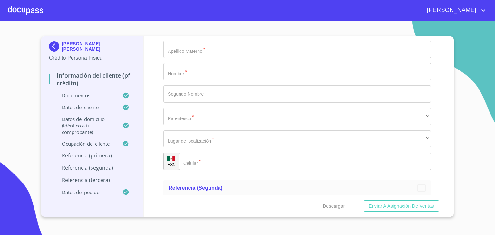
click at [274, 137] on span "OK" at bounding box center [273, 136] width 15 height 8
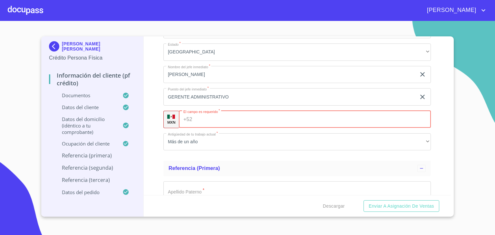
click at [238, 118] on input "Documento de identificación.   *" at bounding box center [313, 119] width 236 height 17
